Goal: Task Accomplishment & Management: Manage account settings

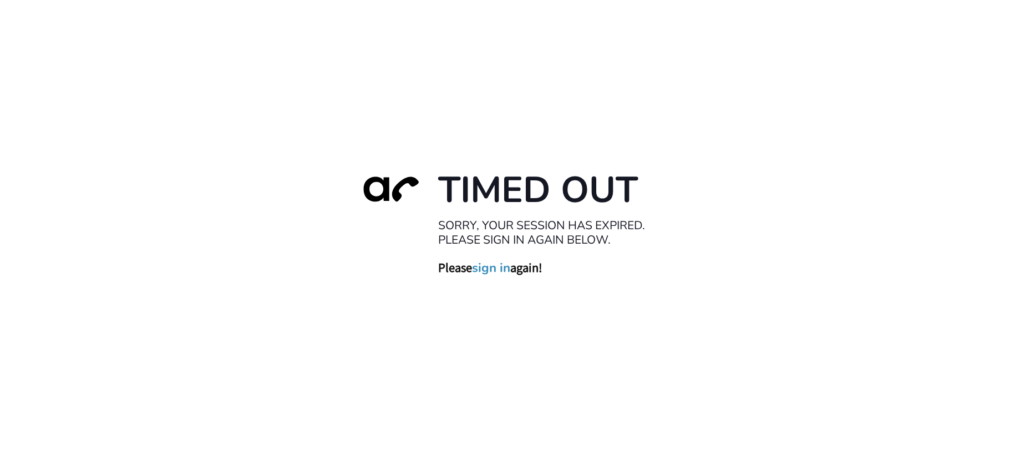
drag, startPoint x: 768, startPoint y: 99, endPoint x: 735, endPoint y: 125, distance: 42.6
click at [757, 99] on div "Timed Out Sorry, your session has expired. Please sign in again below. Please s…" at bounding box center [505, 224] width 1010 height 449
click at [757, 267] on div "Timed Out Sorry, your session has expired. Please sign in again below. Please s…" at bounding box center [505, 224] width 1010 height 449
click at [501, 267] on link "sign in" at bounding box center [491, 267] width 38 height 16
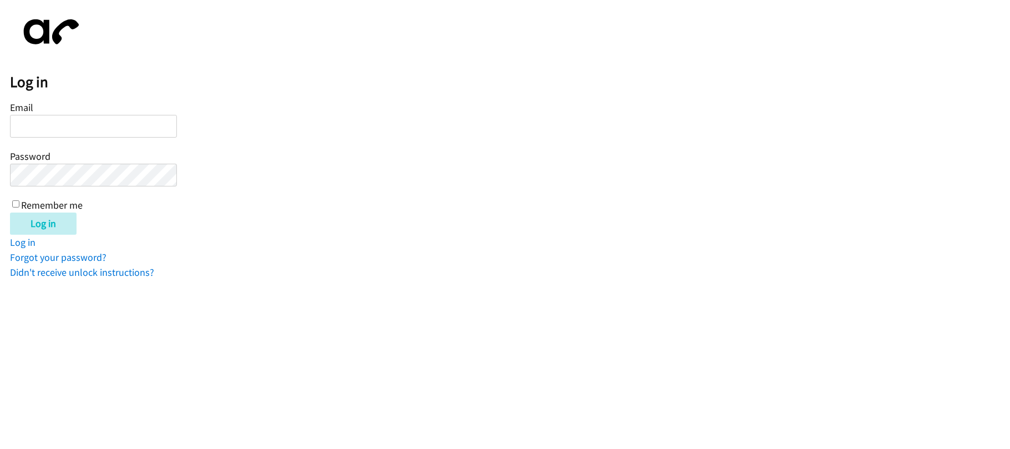
click at [83, 125] on input "Email" at bounding box center [93, 126] width 167 height 23
type input "[EMAIL_ADDRESS][DOMAIN_NAME]"
click at [10, 212] on input "Log in" at bounding box center [43, 223] width 67 height 22
